Goal: Use online tool/utility: Utilize a website feature to perform a specific function

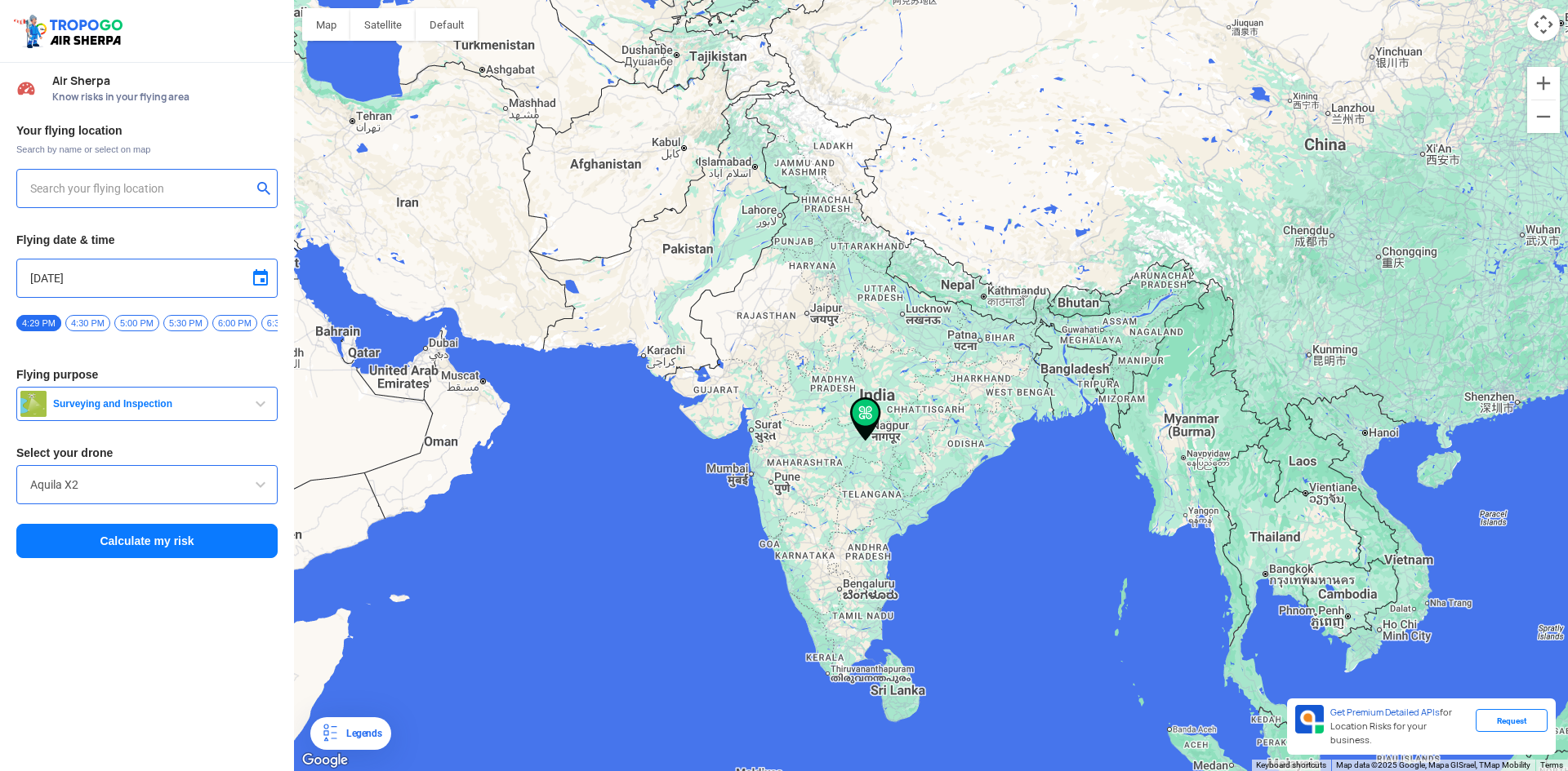
type input "[STREET_ADDRESS]"
click at [263, 188] on img at bounding box center [264, 188] width 16 height 16
click at [190, 189] on input "text" at bounding box center [141, 189] width 221 height 20
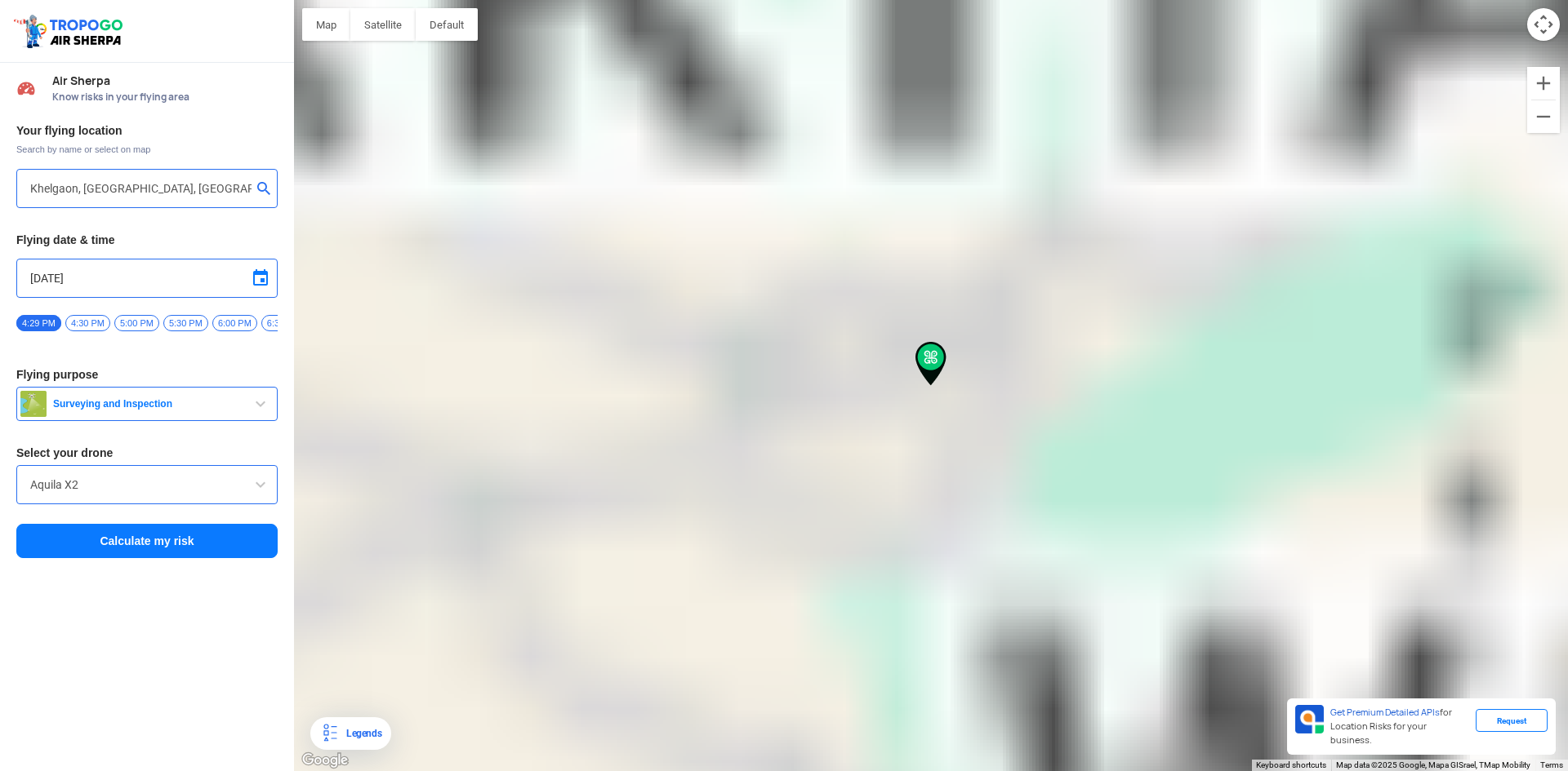
type input "Khelgaon, [GEOGRAPHIC_DATA], [GEOGRAPHIC_DATA] 834012, [GEOGRAPHIC_DATA]"
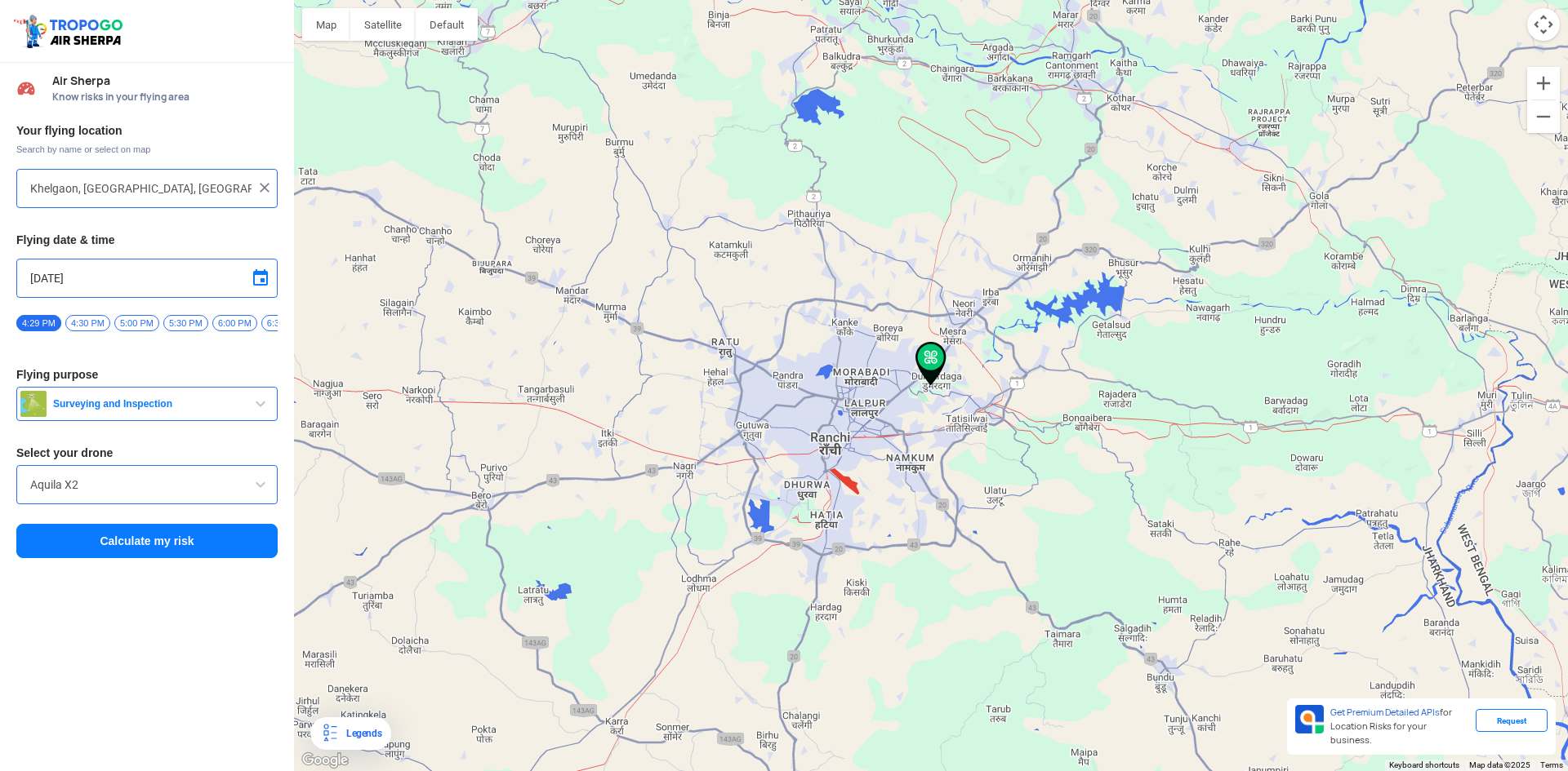
click at [931, 355] on img at bounding box center [931, 364] width 31 height 44
click at [174, 547] on button "Calculate my risk" at bounding box center [147, 541] width 262 height 34
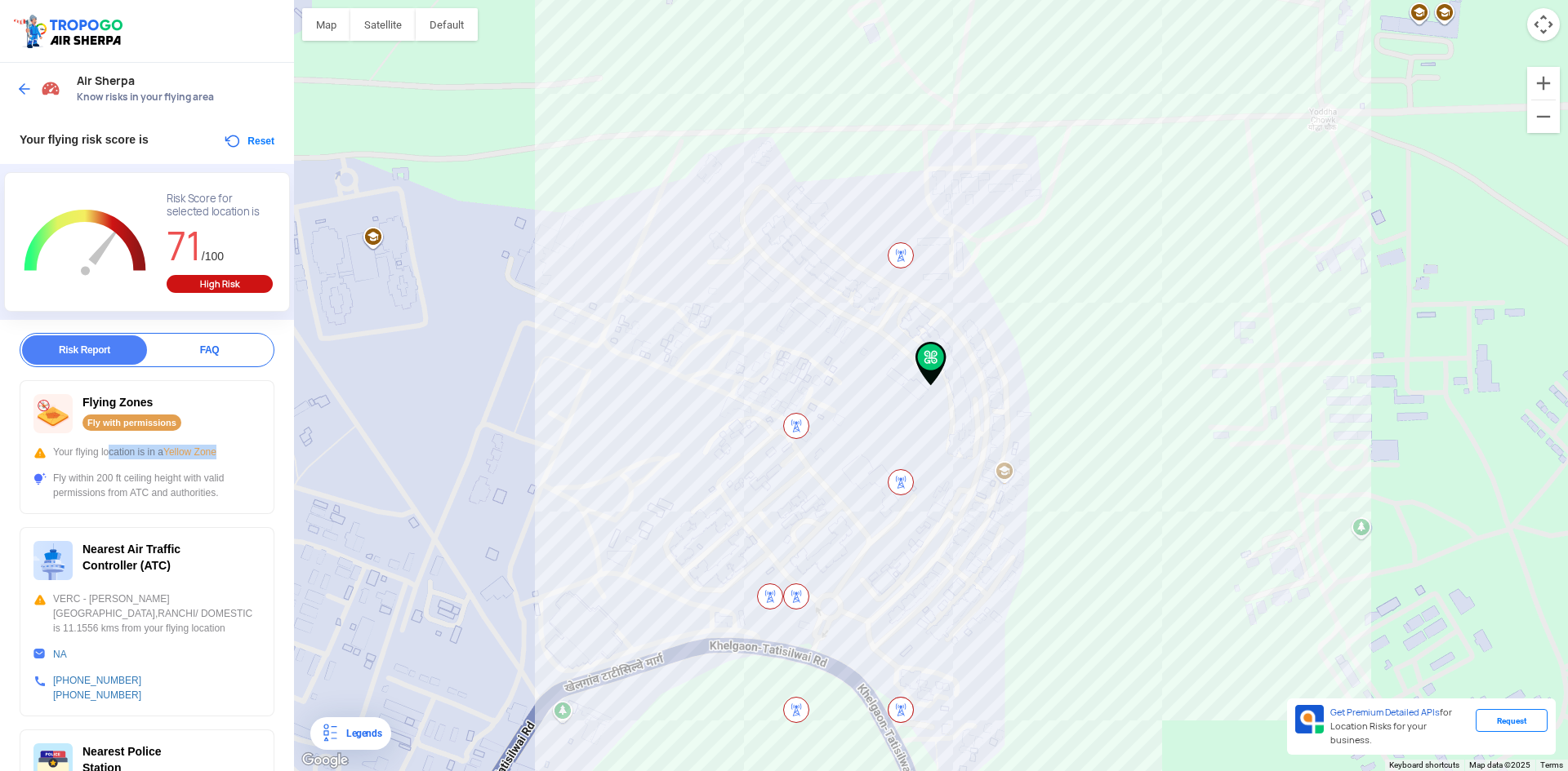
drag, startPoint x: 103, startPoint y: 445, endPoint x: 225, endPoint y: 448, distance: 122.0
click at [225, 448] on div "Your flying location is in a Yellow Zone" at bounding box center [147, 452] width 227 height 14
drag, startPoint x: 82, startPoint y: 476, endPoint x: 202, endPoint y: 476, distance: 120.0
click at [202, 476] on div "Fly within 200 ft ceiling height with valid permissions from ATC and authoritie…" at bounding box center [147, 485] width 227 height 30
drag, startPoint x: 69, startPoint y: 493, endPoint x: 200, endPoint y: 492, distance: 131.0
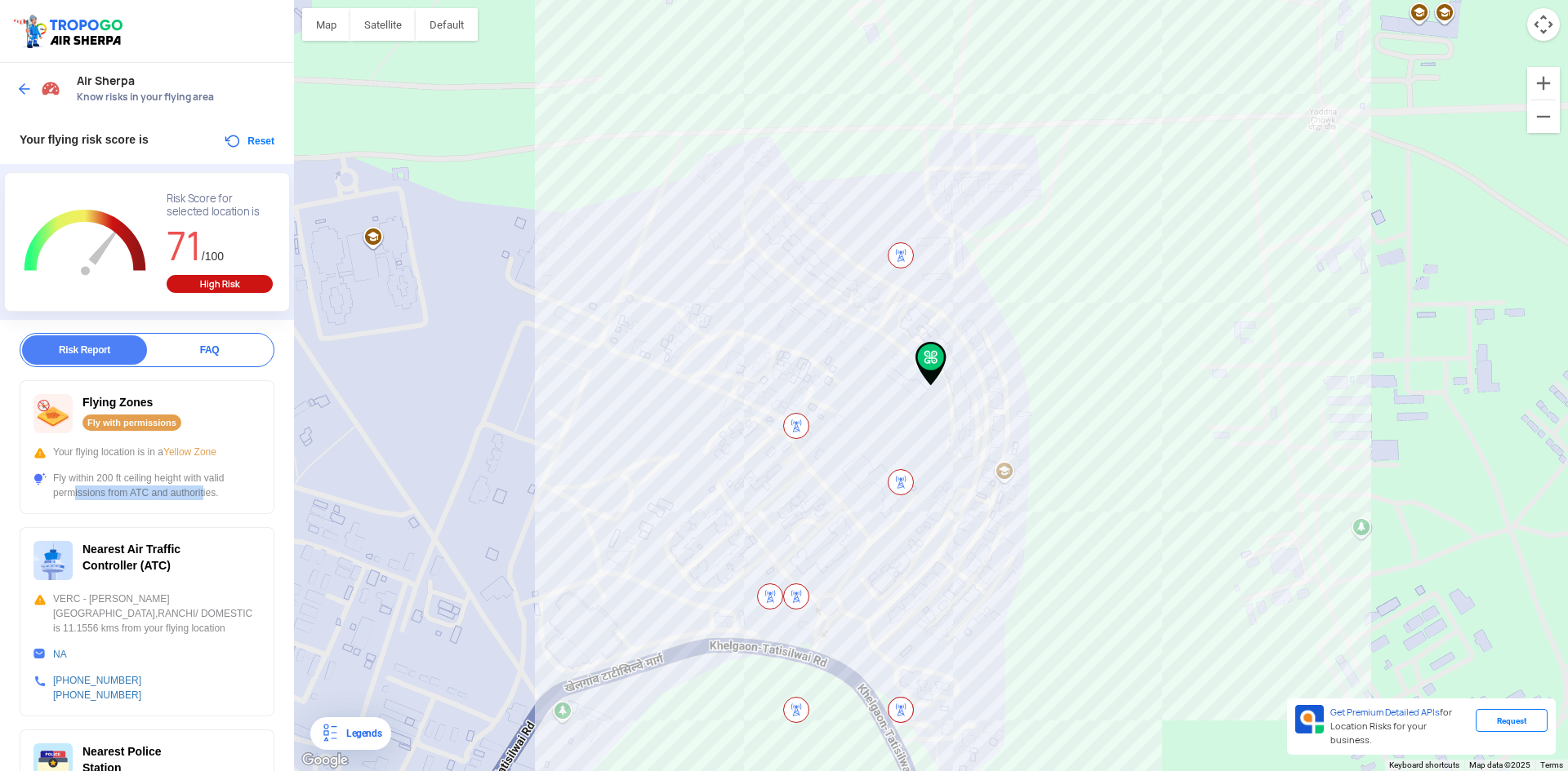
click at [200, 492] on div "Fly within 200 ft ceiling height with valid permissions from ATC and authoritie…" at bounding box center [147, 485] width 227 height 30
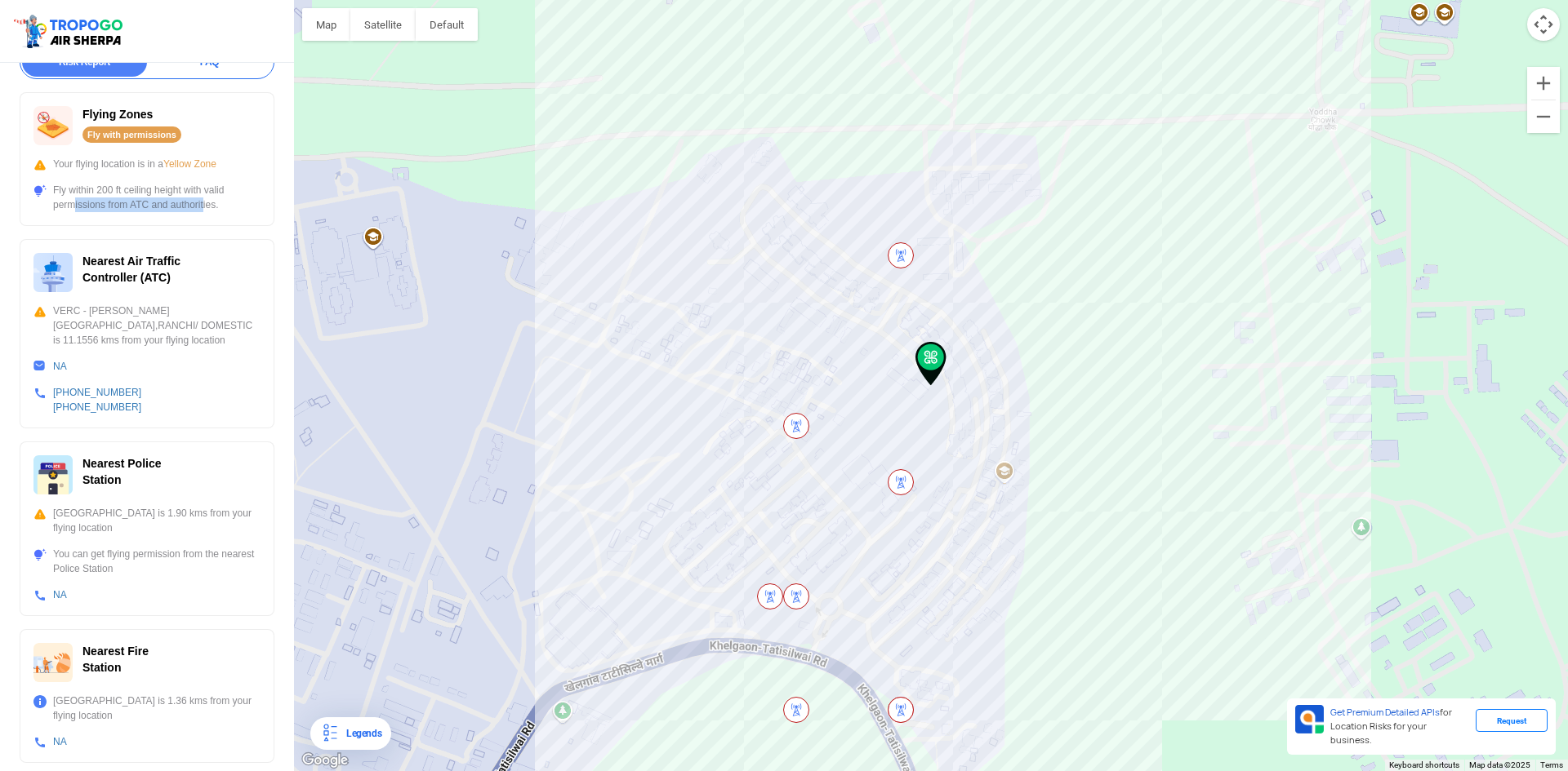
scroll to position [326, 0]
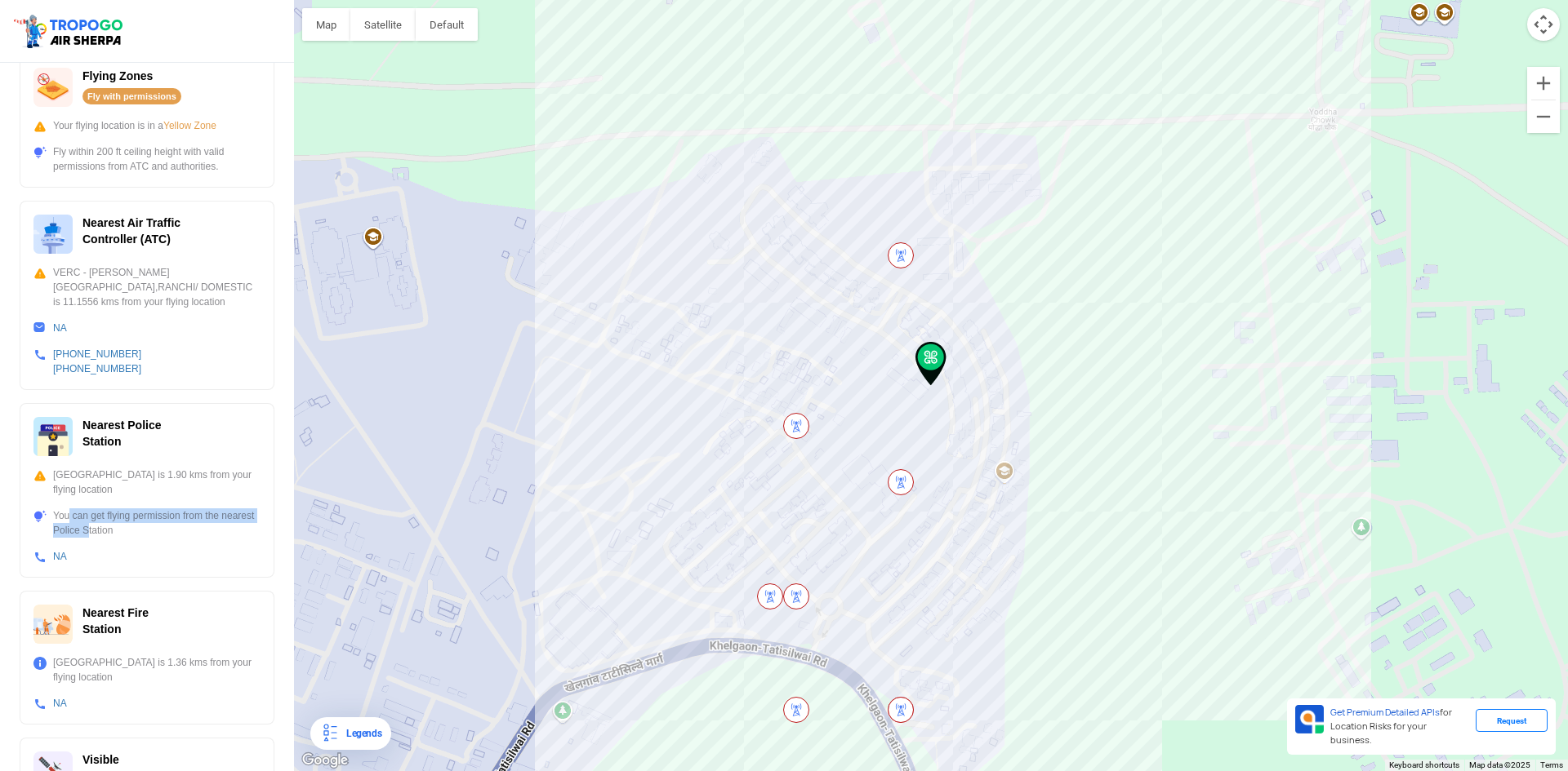
drag, startPoint x: 62, startPoint y: 501, endPoint x: 84, endPoint y: 515, distance: 26.1
click at [84, 515] on div "You can get flying permission from the nearest Police Station" at bounding box center [147, 523] width 227 height 30
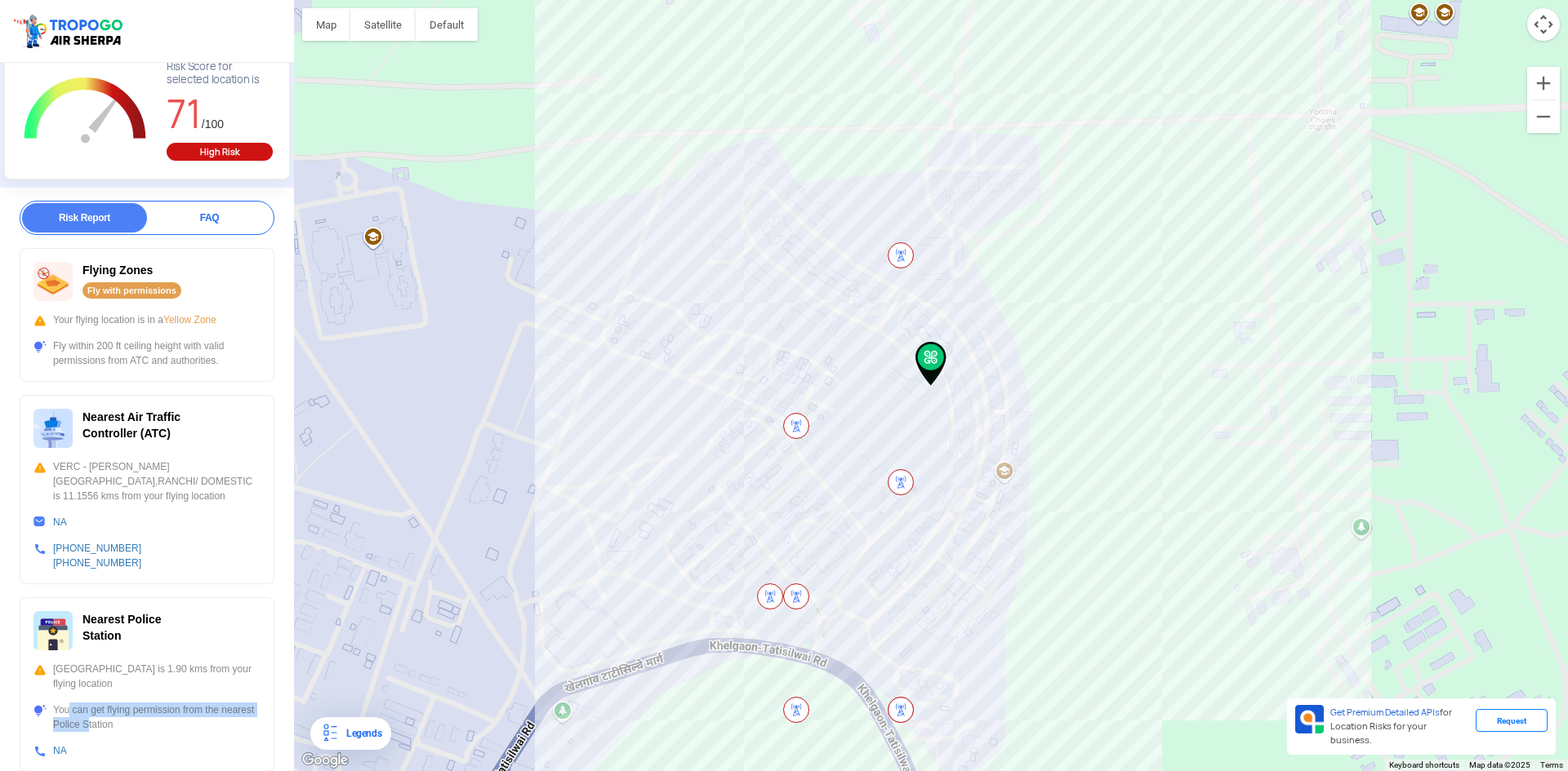
scroll to position [0, 0]
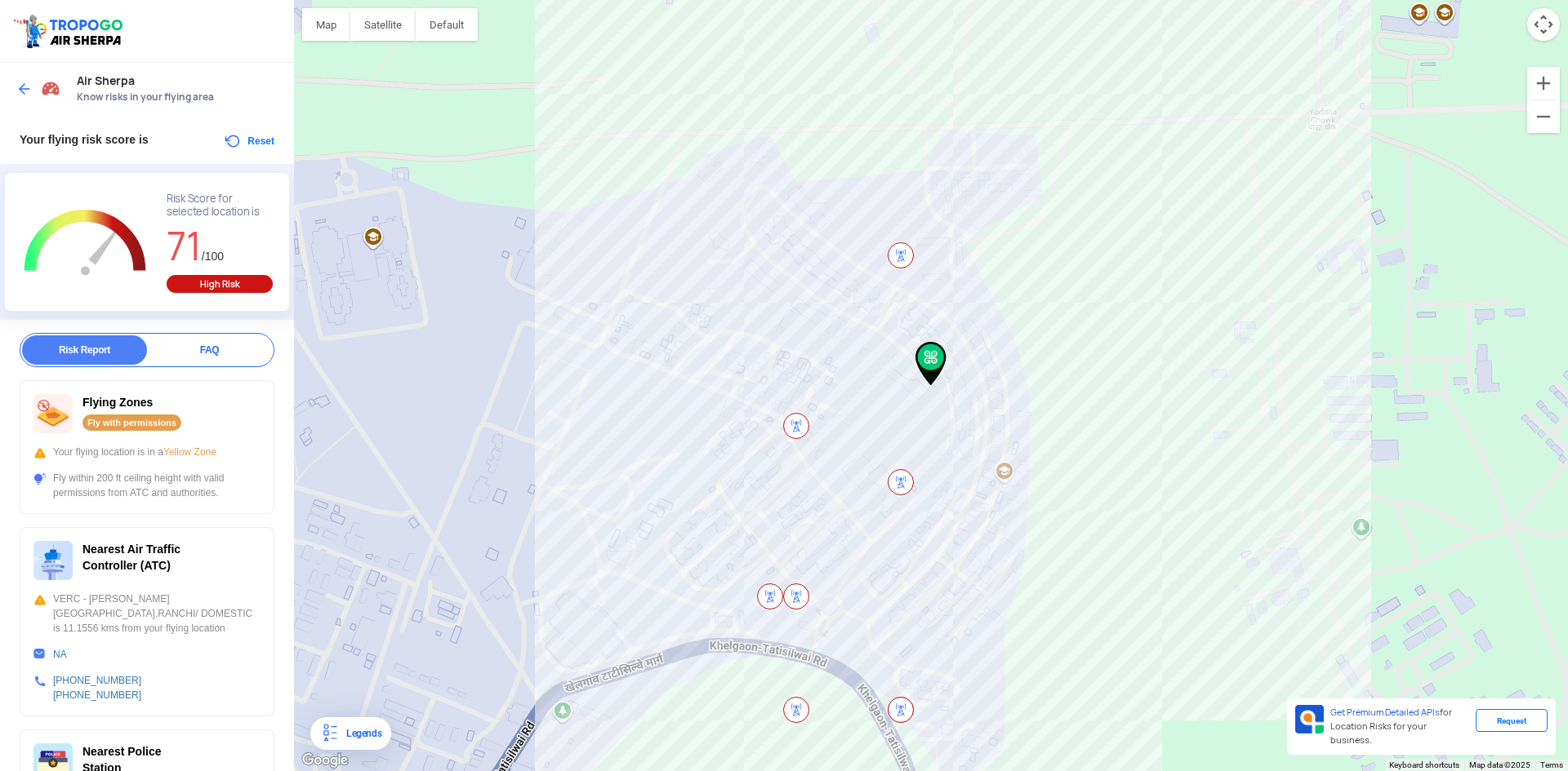
drag, startPoint x: 171, startPoint y: 199, endPoint x: 266, endPoint y: 216, distance: 96.5
click at [266, 216] on div "L Zoom Out Chart created using amCharts library Risk Score for selected locatio…" at bounding box center [138, 244] width 268 height 127
click at [219, 288] on div "High Risk" at bounding box center [219, 284] width 106 height 18
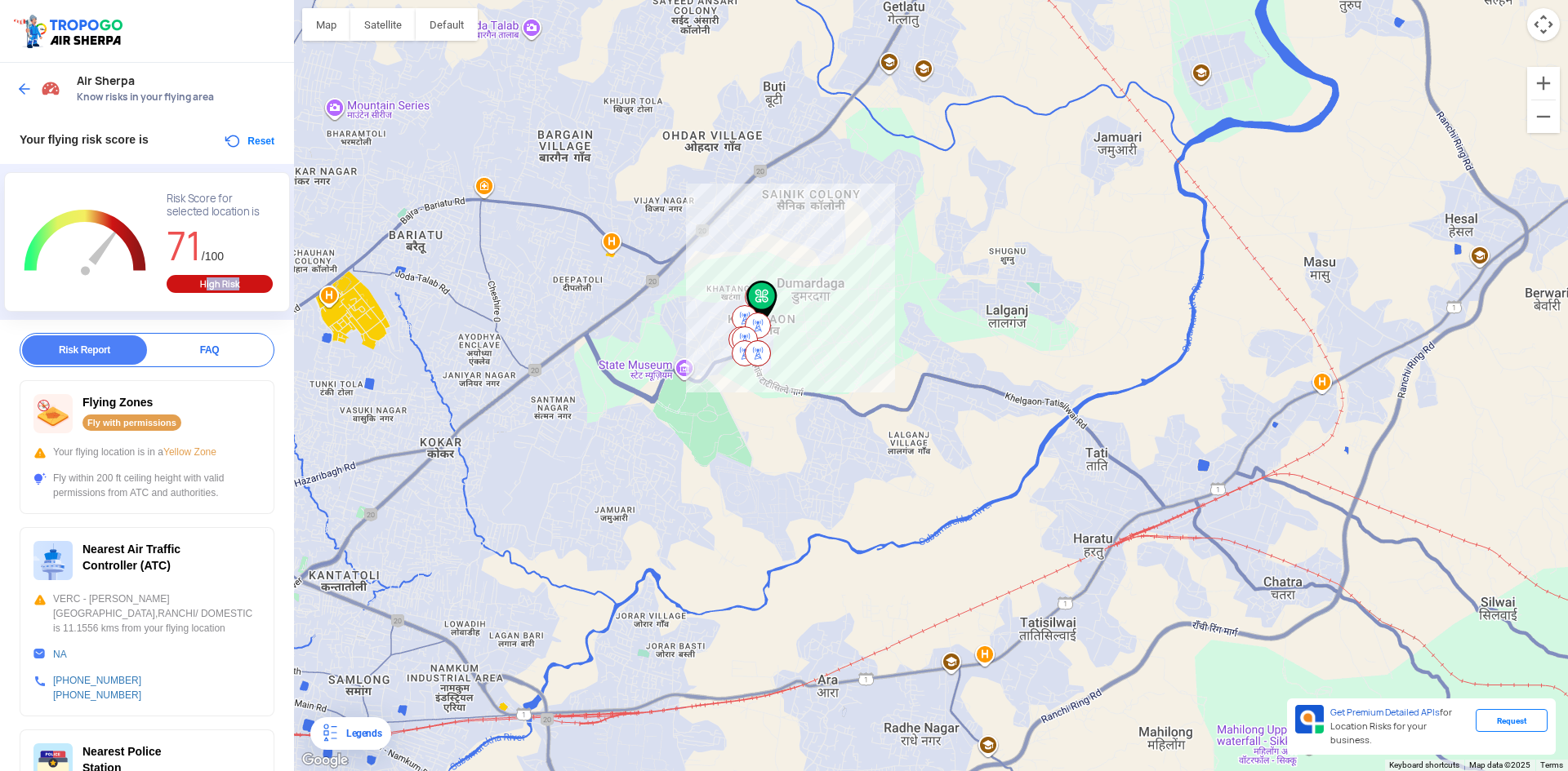
click at [754, 321] on img at bounding box center [757, 325] width 26 height 26
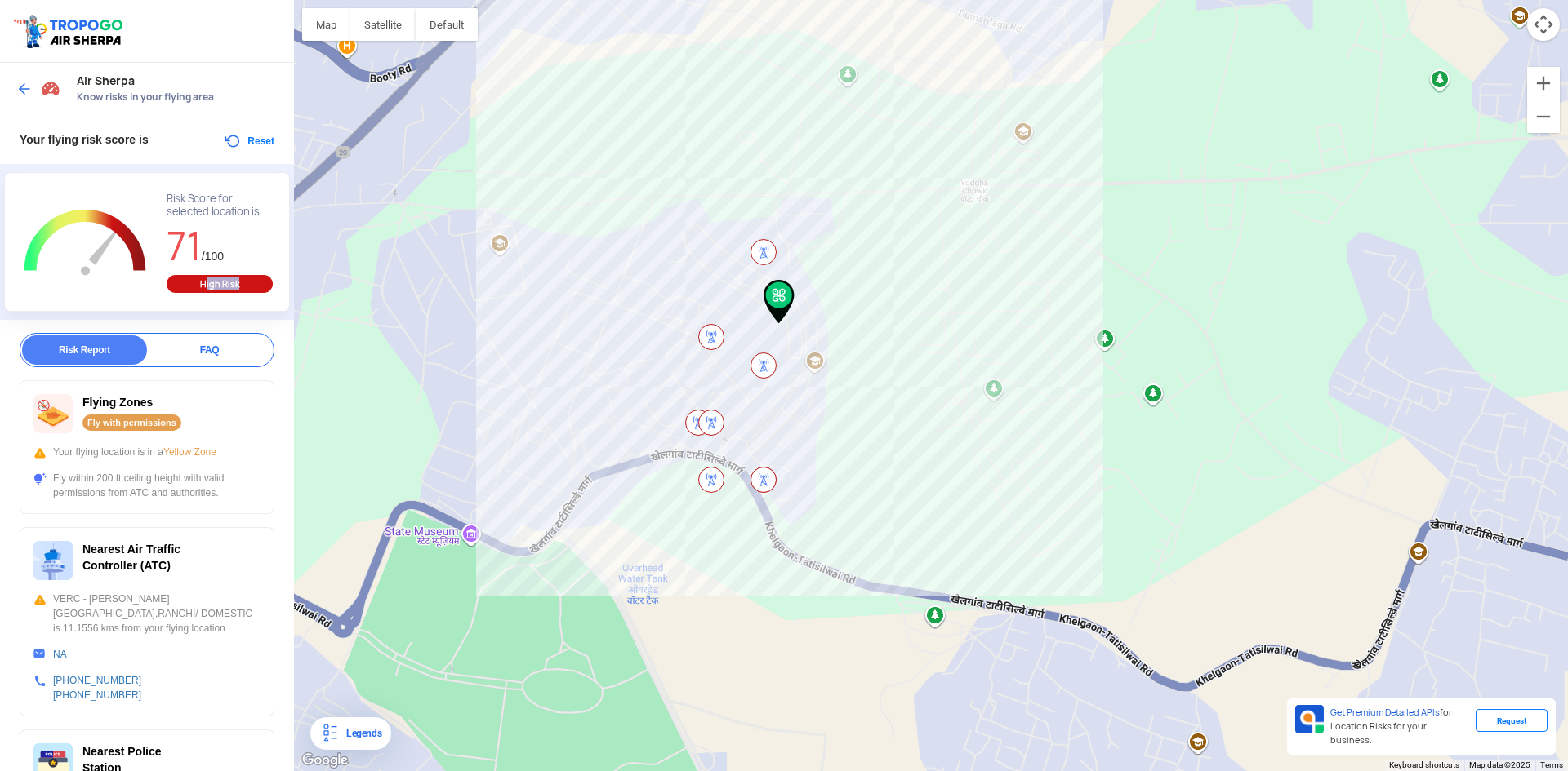
click at [762, 363] on img at bounding box center [763, 365] width 26 height 26
